Goal: Navigation & Orientation: Find specific page/section

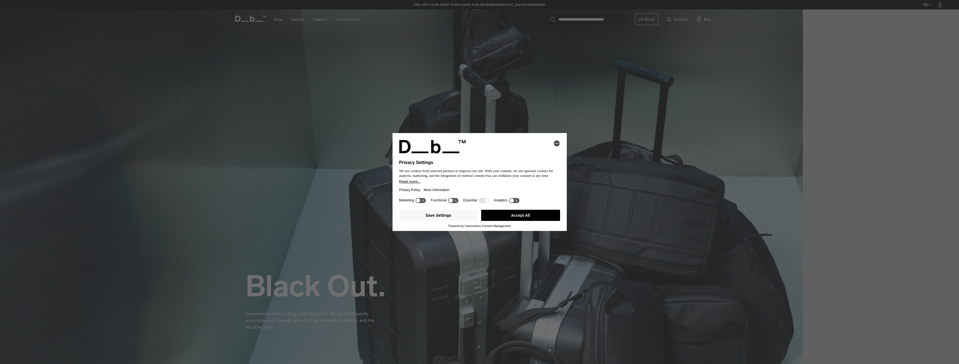
click at [512, 217] on button "Accept All" at bounding box center [520, 215] width 79 height 11
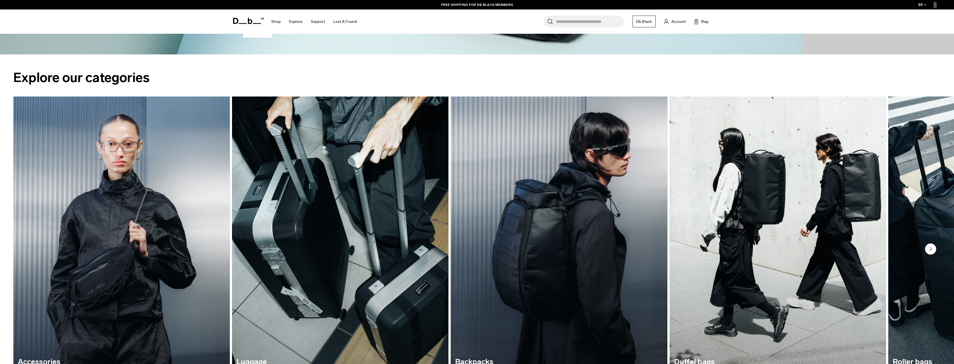
scroll to position [557, 0]
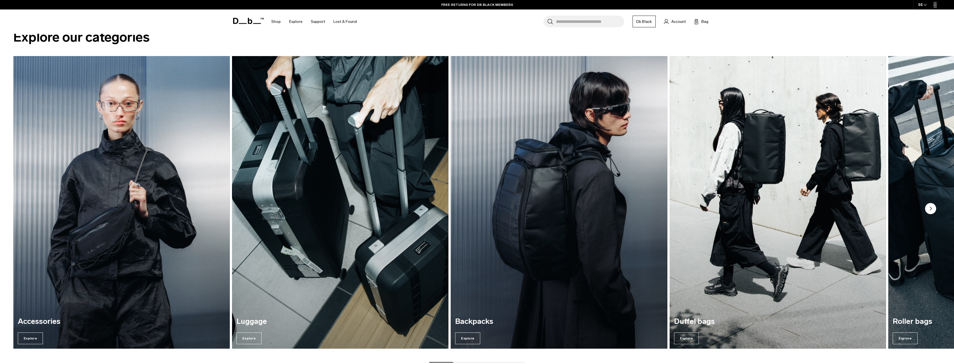
click at [930, 210] on circle "Next slide" at bounding box center [930, 208] width 11 height 11
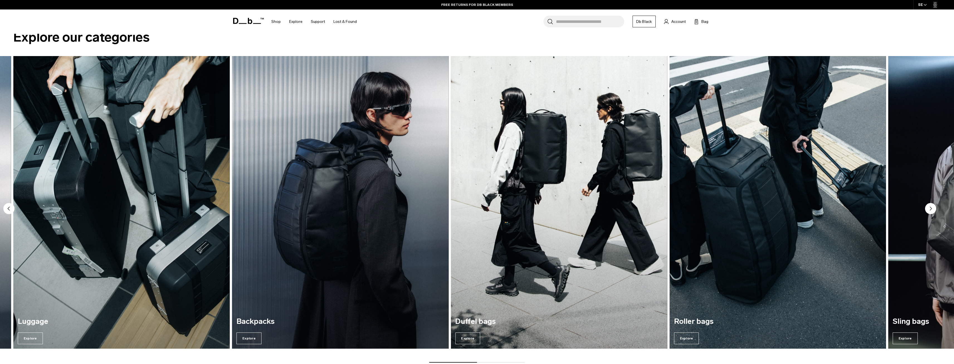
click at [930, 211] on circle "Next slide" at bounding box center [930, 208] width 11 height 11
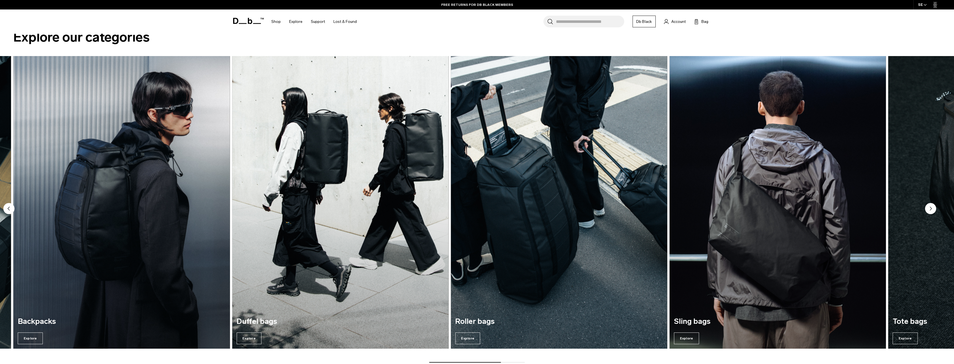
click at [930, 211] on circle "Next slide" at bounding box center [930, 208] width 11 height 11
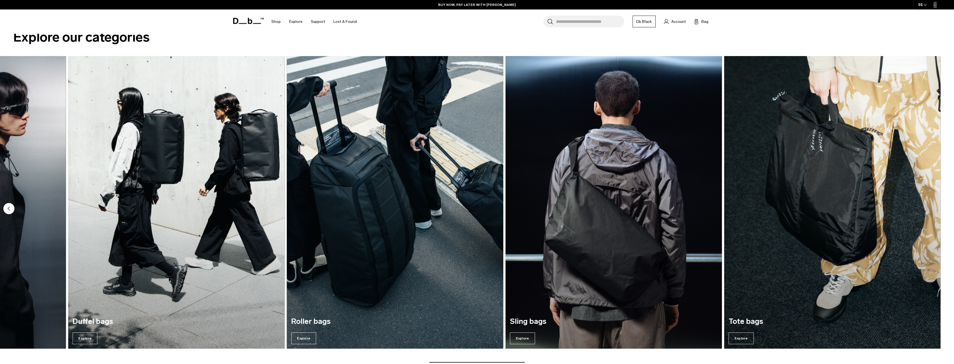
click at [365, 257] on img "5 / 7" at bounding box center [395, 202] width 223 height 301
